Goal: Transaction & Acquisition: Purchase product/service

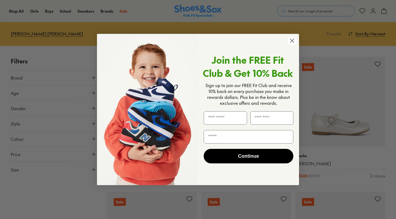
click at [293, 43] on circle "Close dialog" at bounding box center [291, 40] width 9 height 9
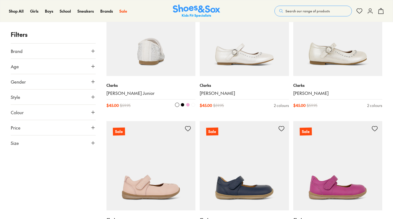
scroll to position [135, 0]
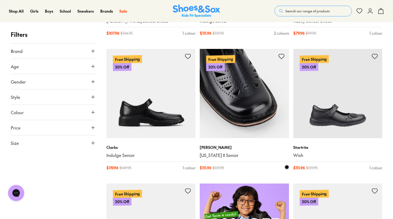
scroll to position [210, 0]
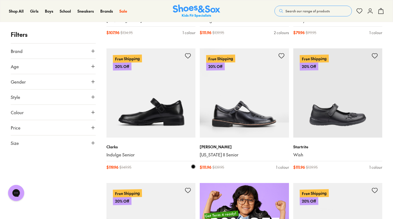
click at [160, 92] on img at bounding box center [151, 92] width 89 height 89
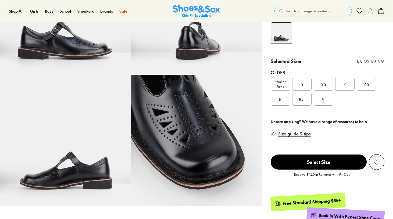
scroll to position [93, 0]
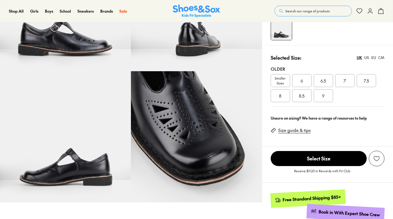
select select "*"
click at [71, 163] on img at bounding box center [65, 136] width 131 height 131
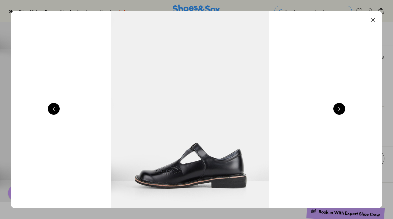
click at [340, 113] on button at bounding box center [340, 109] width 12 height 12
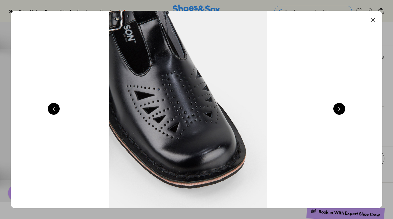
click at [340, 113] on button at bounding box center [340, 109] width 12 height 12
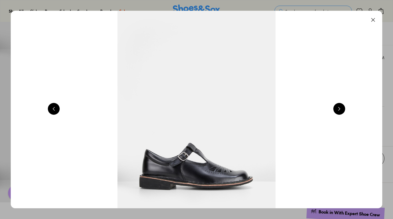
click at [340, 113] on button at bounding box center [340, 109] width 12 height 12
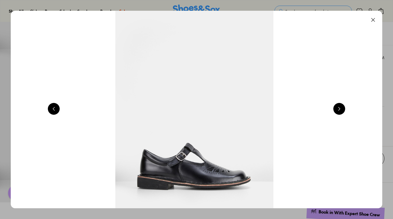
click at [340, 113] on button at bounding box center [340, 109] width 12 height 12
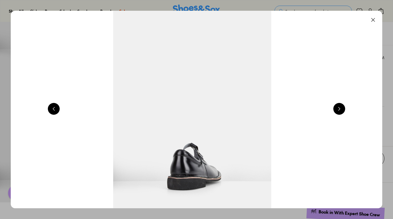
click at [340, 113] on button at bounding box center [340, 109] width 12 height 12
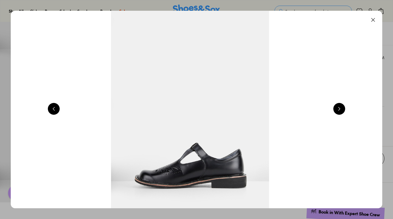
click at [340, 113] on button at bounding box center [340, 109] width 12 height 12
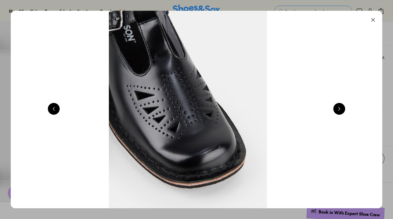
click at [340, 113] on button at bounding box center [340, 109] width 12 height 12
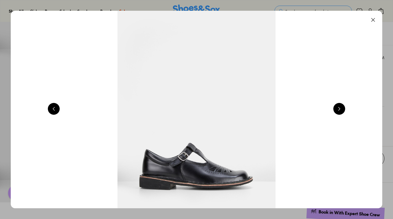
scroll to position [0, 374]
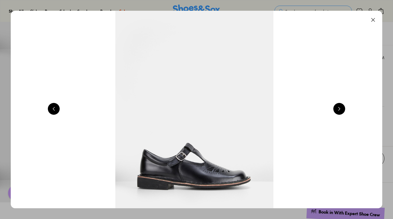
click at [373, 22] on button at bounding box center [374, 20] width 12 height 12
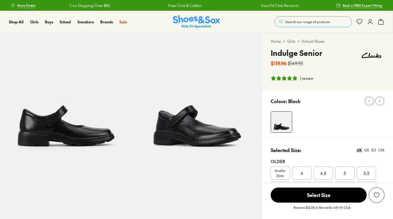
select select "*"
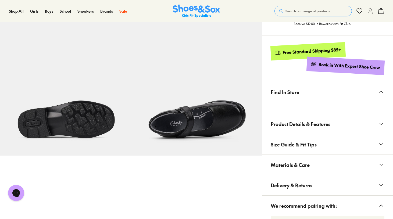
scroll to position [271, 0]
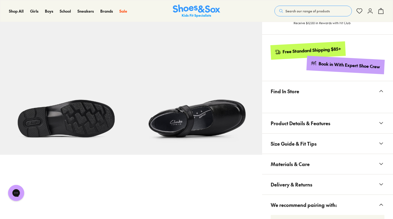
click at [224, 124] on img at bounding box center [196, 89] width 131 height 131
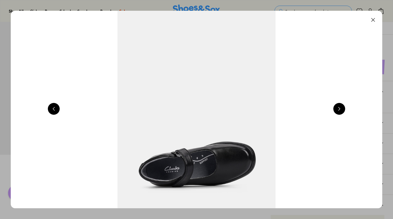
scroll to position [0, 2244]
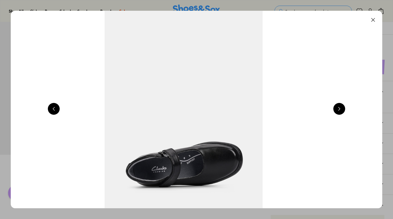
click at [341, 111] on button at bounding box center [340, 109] width 12 height 12
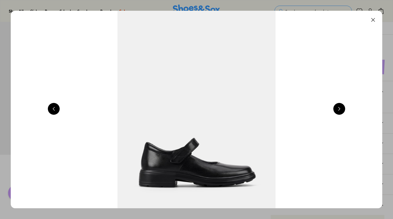
click at [341, 111] on button at bounding box center [340, 109] width 12 height 12
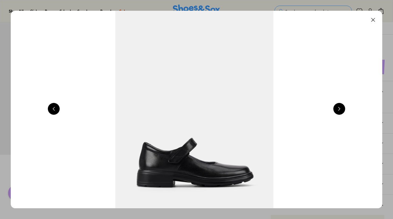
click at [341, 111] on button at bounding box center [340, 109] width 12 height 12
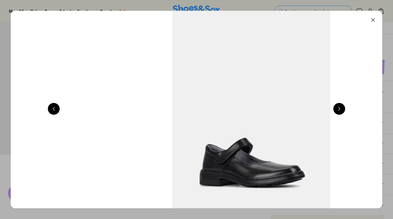
scroll to position [0, 748]
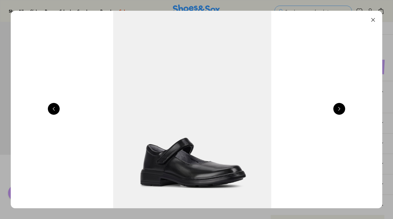
click at [341, 111] on button at bounding box center [340, 109] width 12 height 12
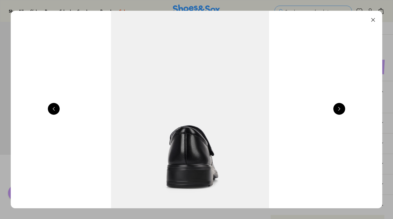
click at [341, 111] on button at bounding box center [340, 109] width 12 height 12
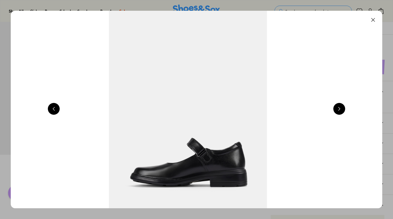
click at [341, 111] on button at bounding box center [340, 109] width 12 height 12
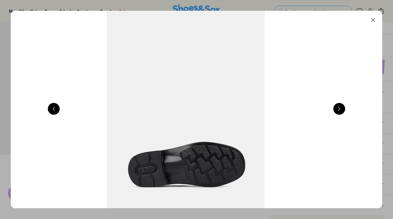
click at [341, 111] on button at bounding box center [340, 109] width 12 height 12
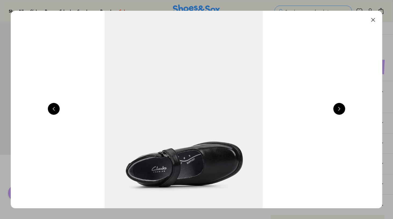
click at [376, 16] on button at bounding box center [374, 20] width 12 height 12
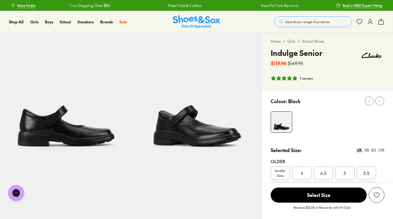
scroll to position [0, 0]
